Goal: Find specific page/section: Find specific page/section

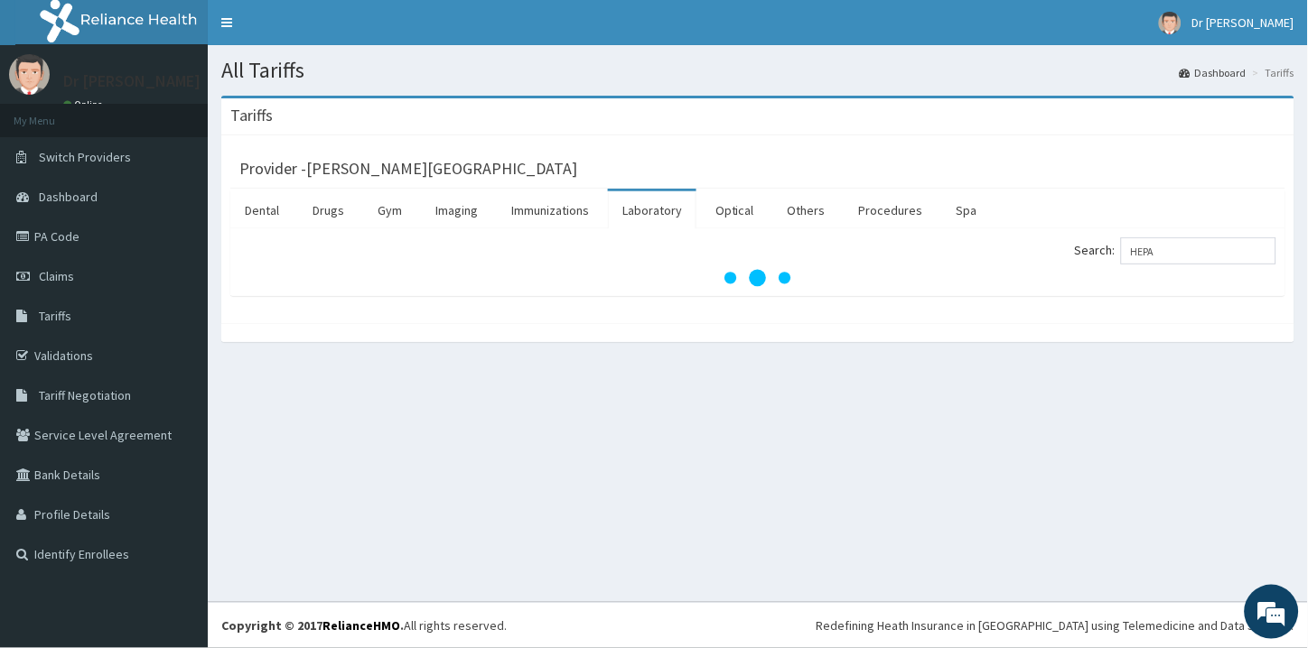
click at [1188, 258] on input "HEPA" at bounding box center [1198, 251] width 155 height 27
click at [322, 210] on link "Drugs" at bounding box center [328, 210] width 61 height 38
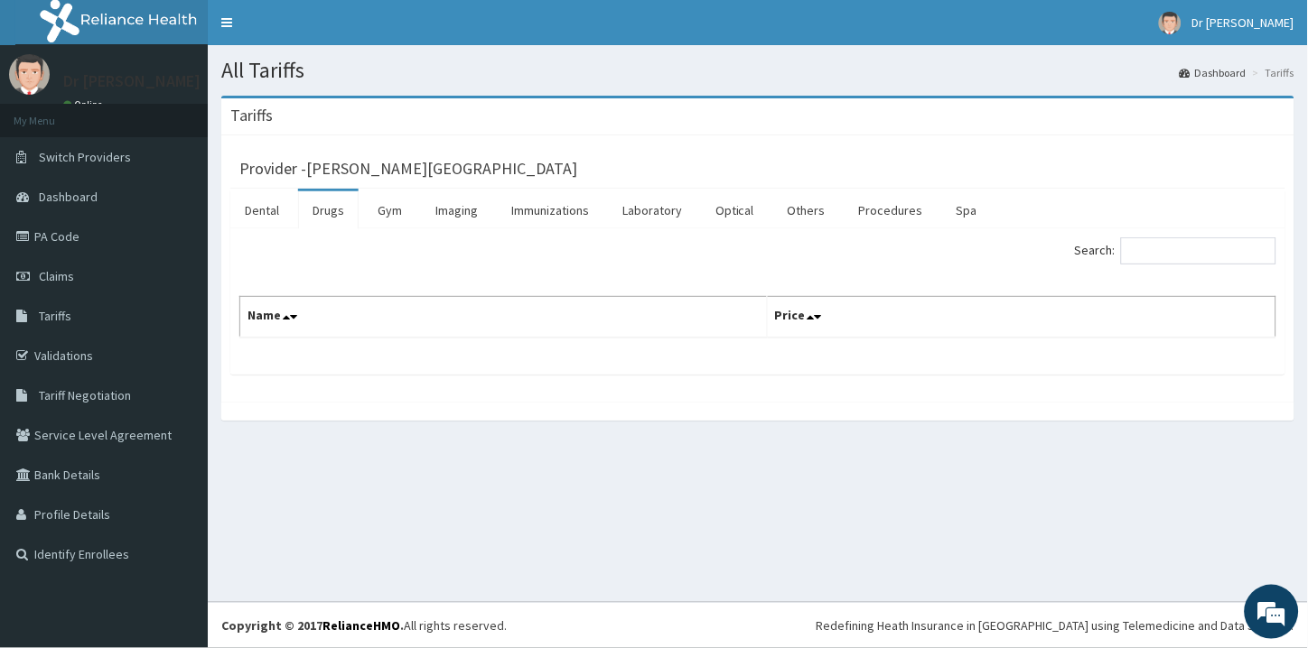
click at [329, 210] on link "Drugs" at bounding box center [328, 210] width 61 height 38
click at [1142, 248] on input "Search:" at bounding box center [1198, 251] width 155 height 27
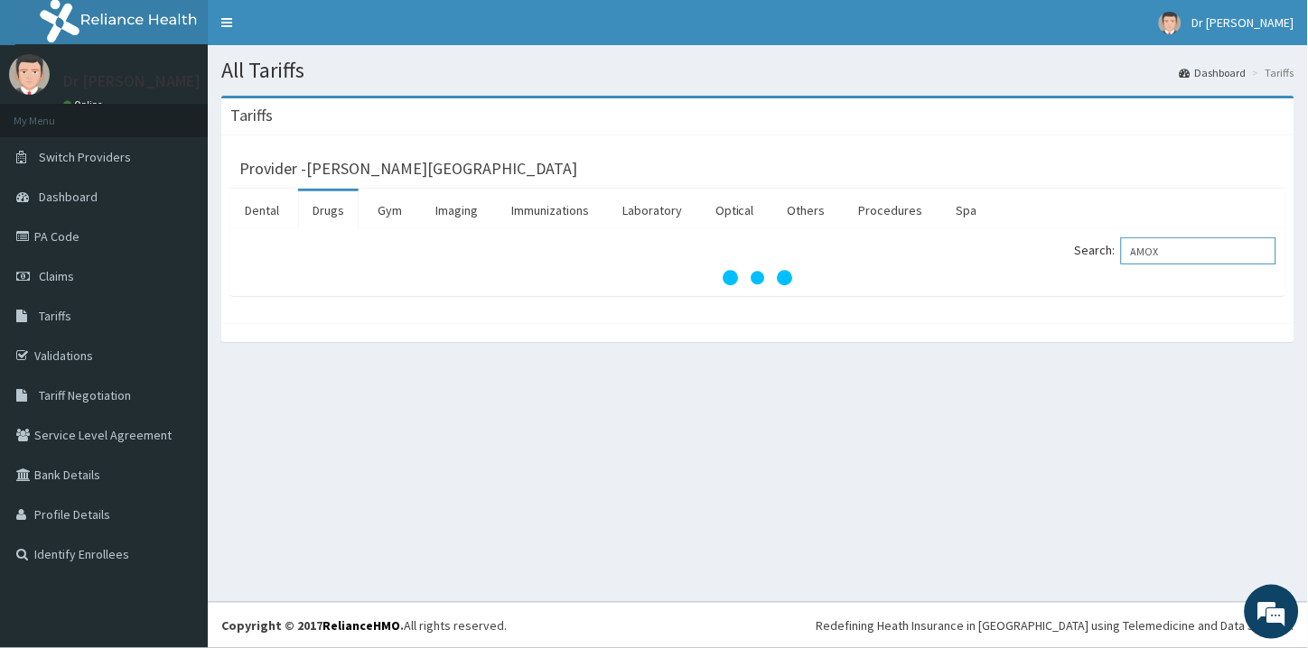
type input "AMOXI"
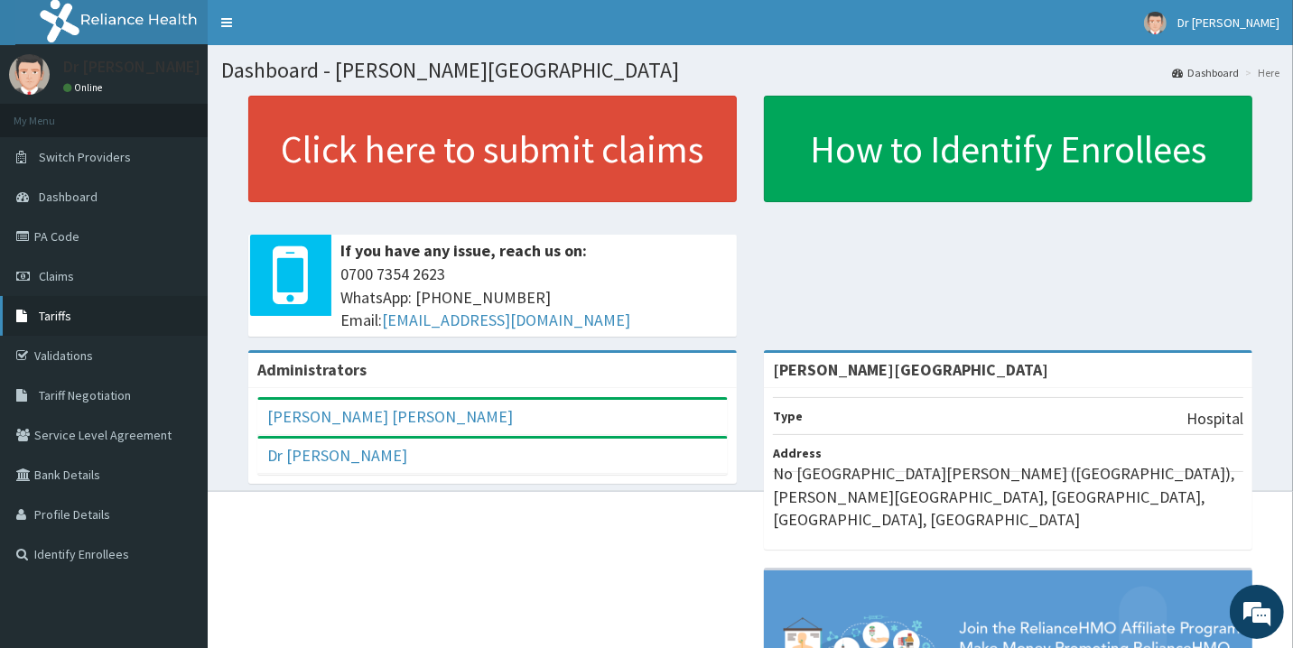
click at [61, 312] on span "Tariffs" at bounding box center [55, 316] width 33 height 16
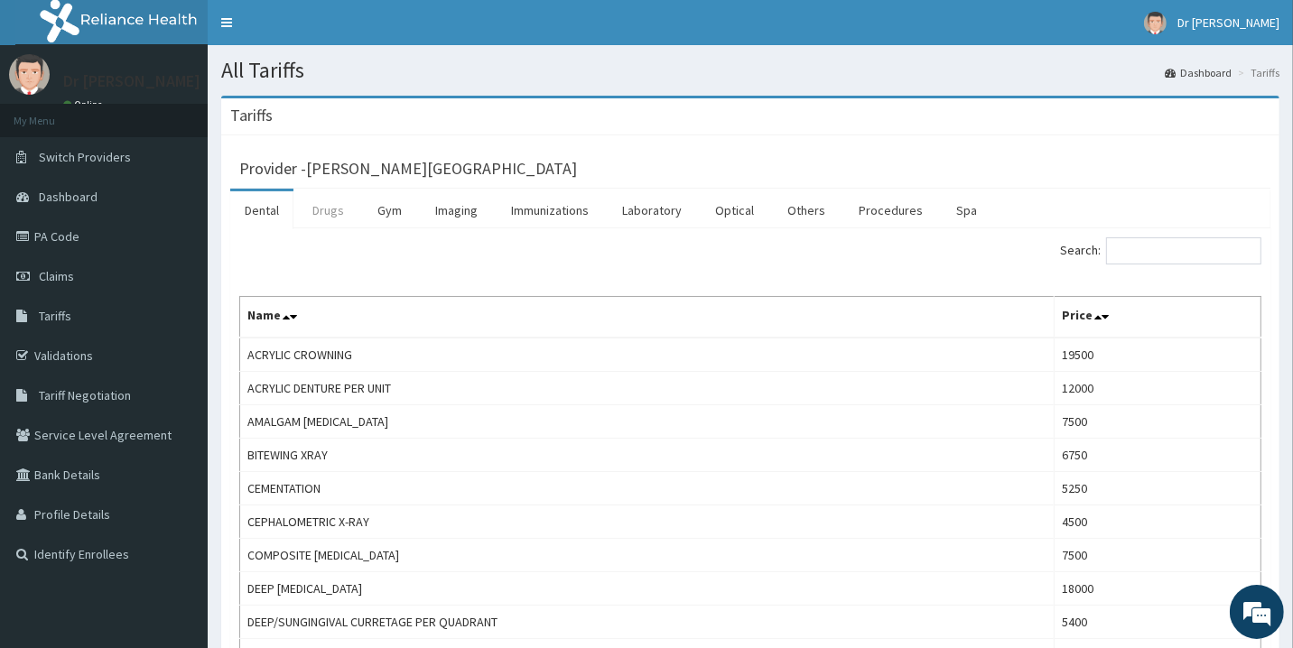
click at [332, 215] on link "Drugs" at bounding box center [328, 210] width 61 height 38
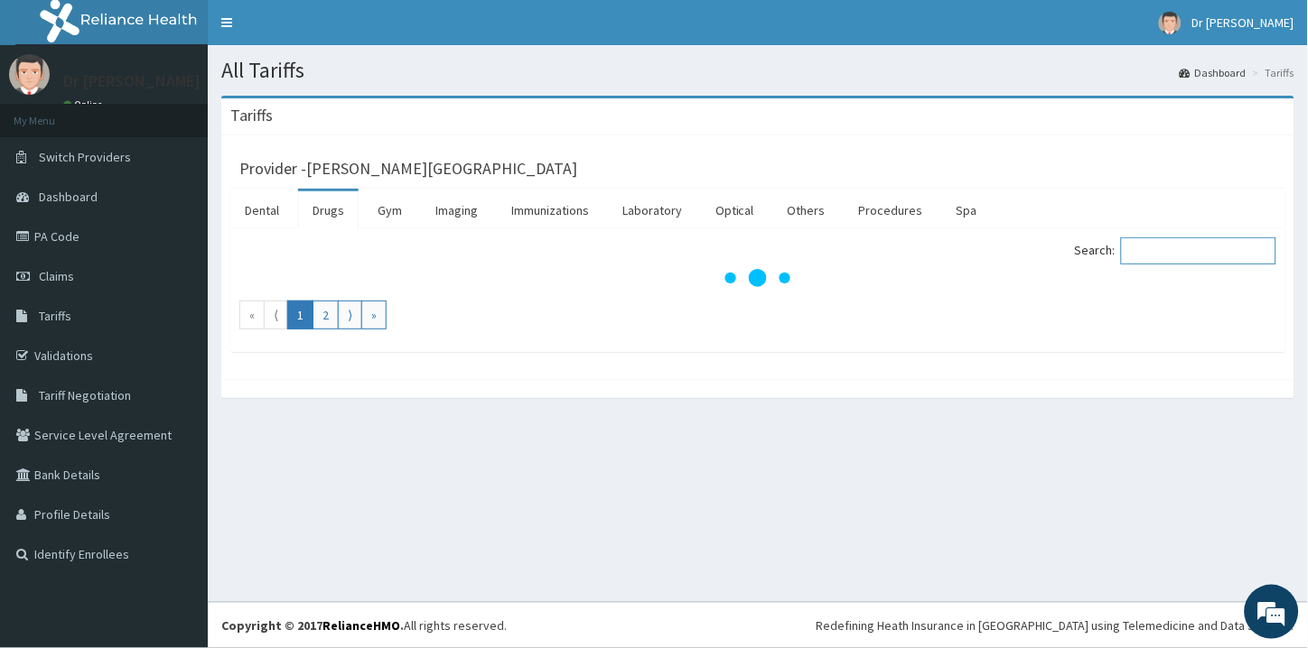
click at [1187, 254] on input "Search:" at bounding box center [1198, 251] width 155 height 27
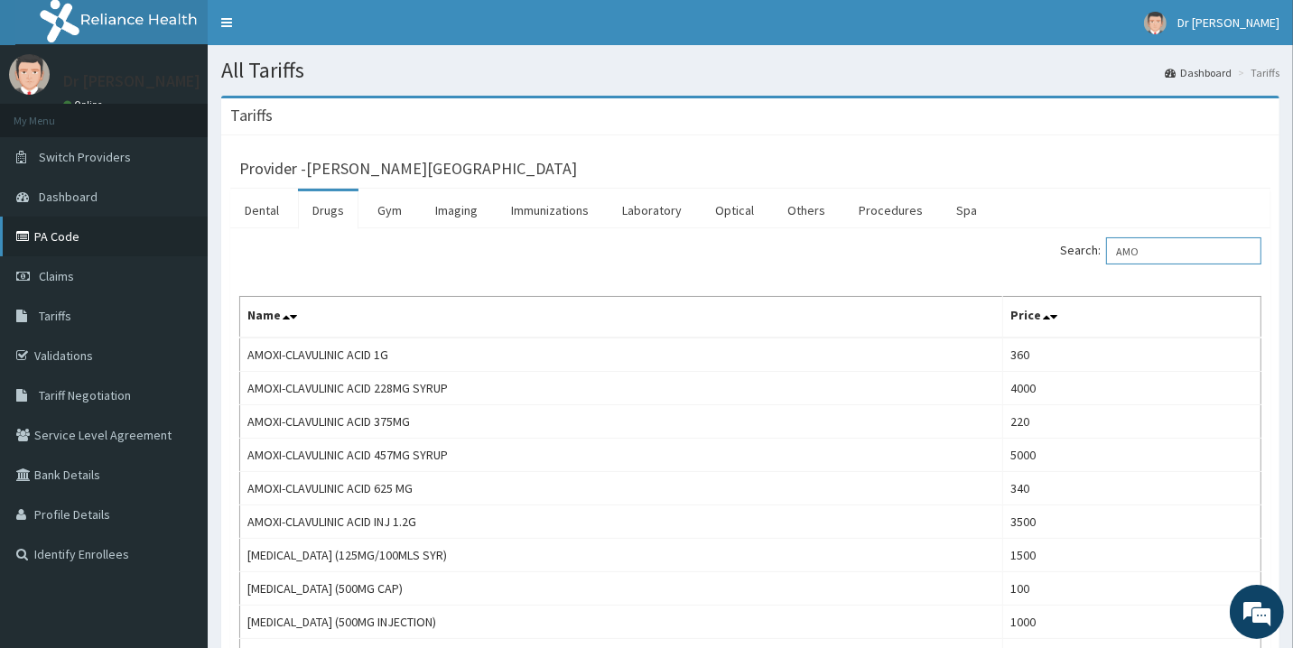
type input "AMO"
click at [58, 237] on link "PA Code" at bounding box center [104, 237] width 208 height 40
